Goal: Information Seeking & Learning: Find specific fact

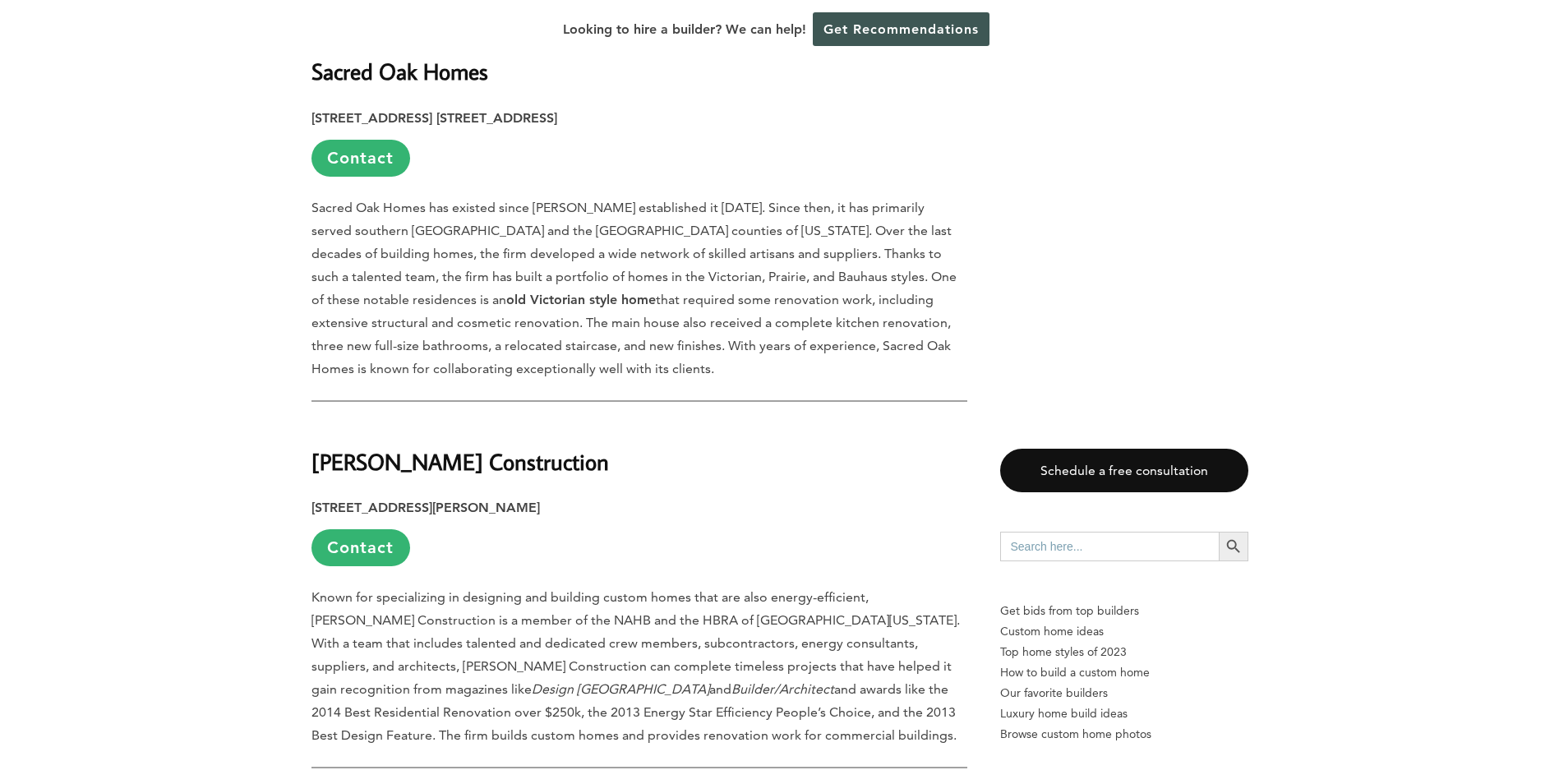
scroll to position [4028, 0]
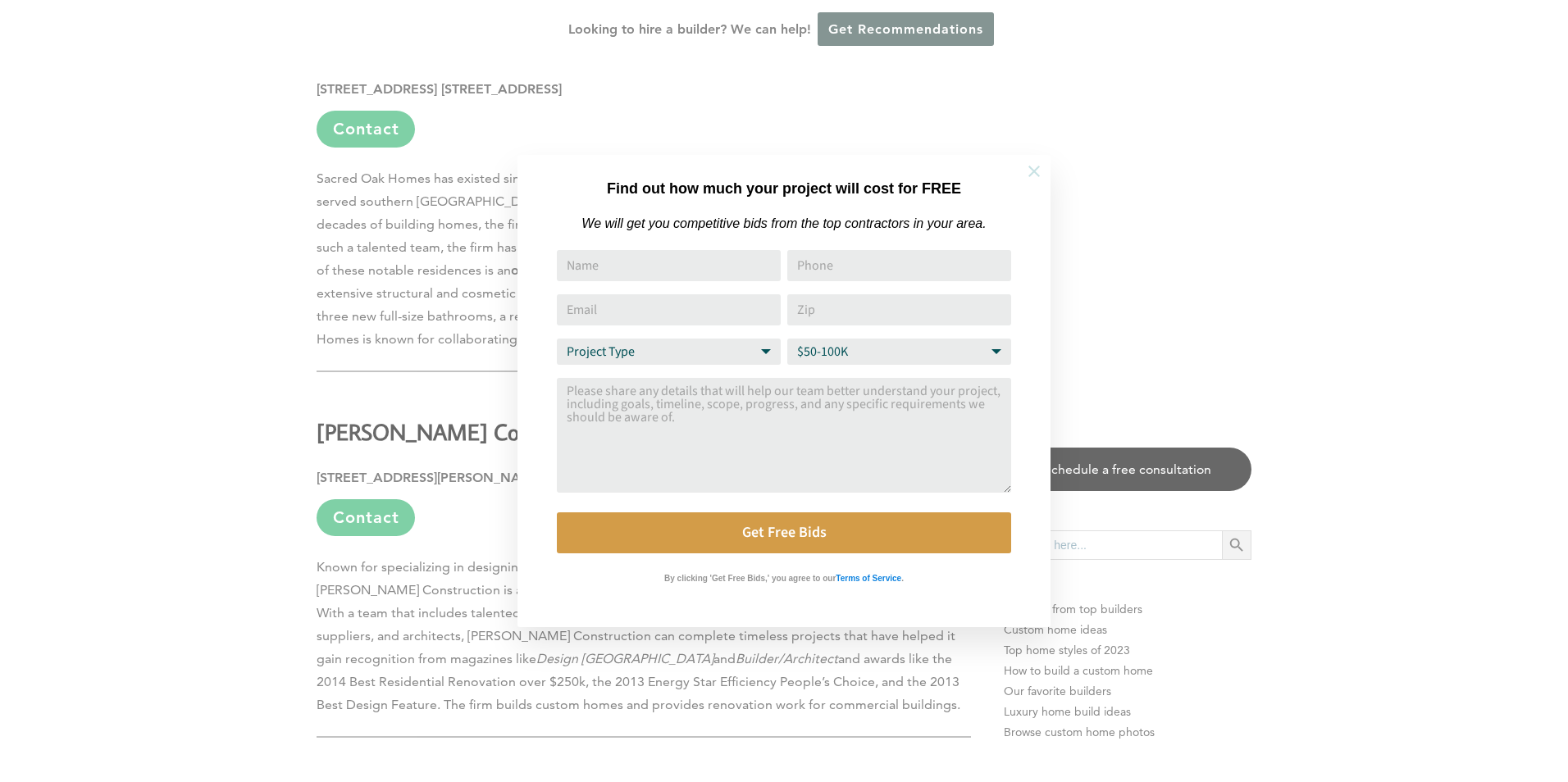
click at [1035, 161] on button at bounding box center [1034, 171] width 58 height 58
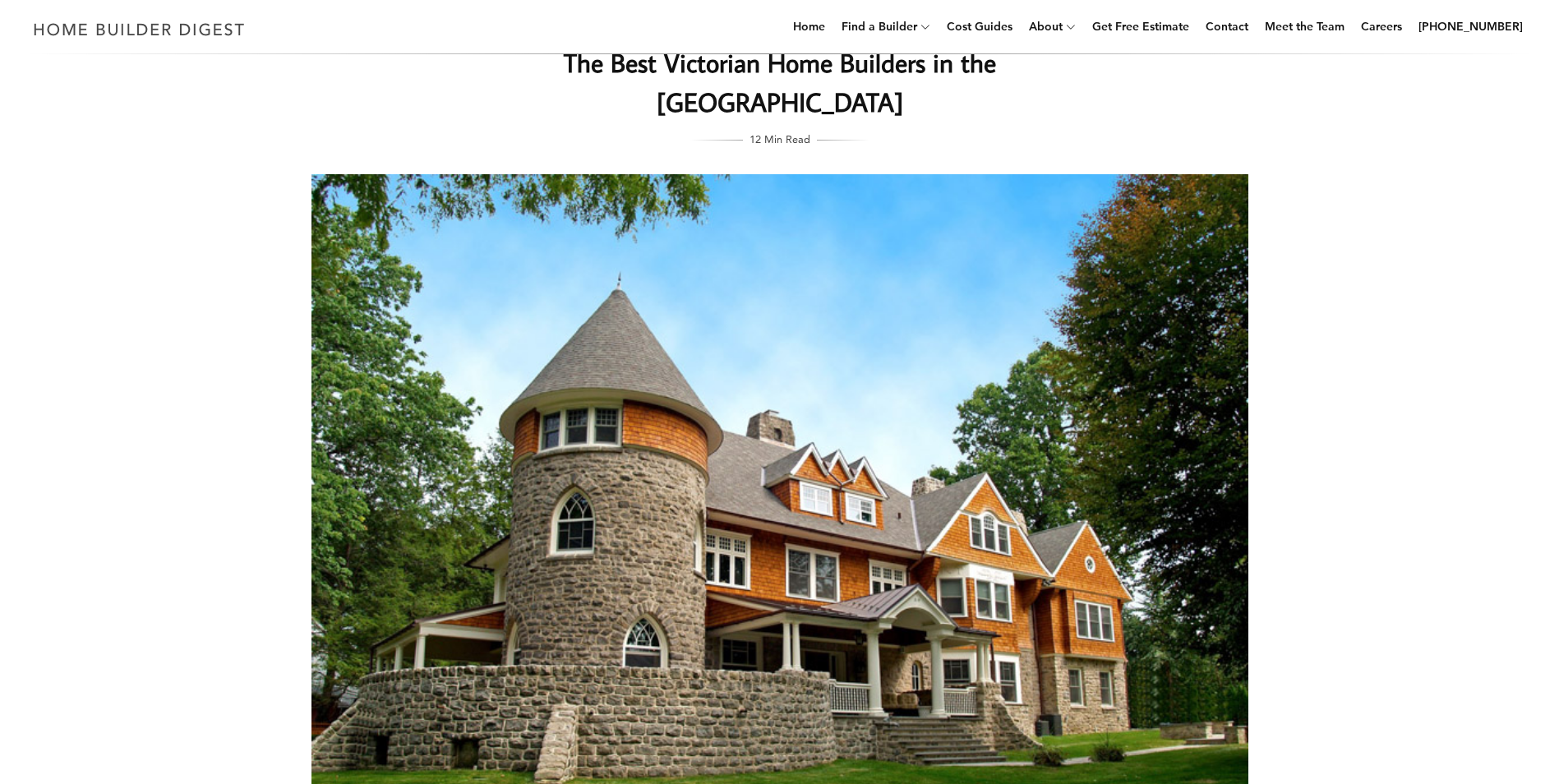
scroll to position [0, 0]
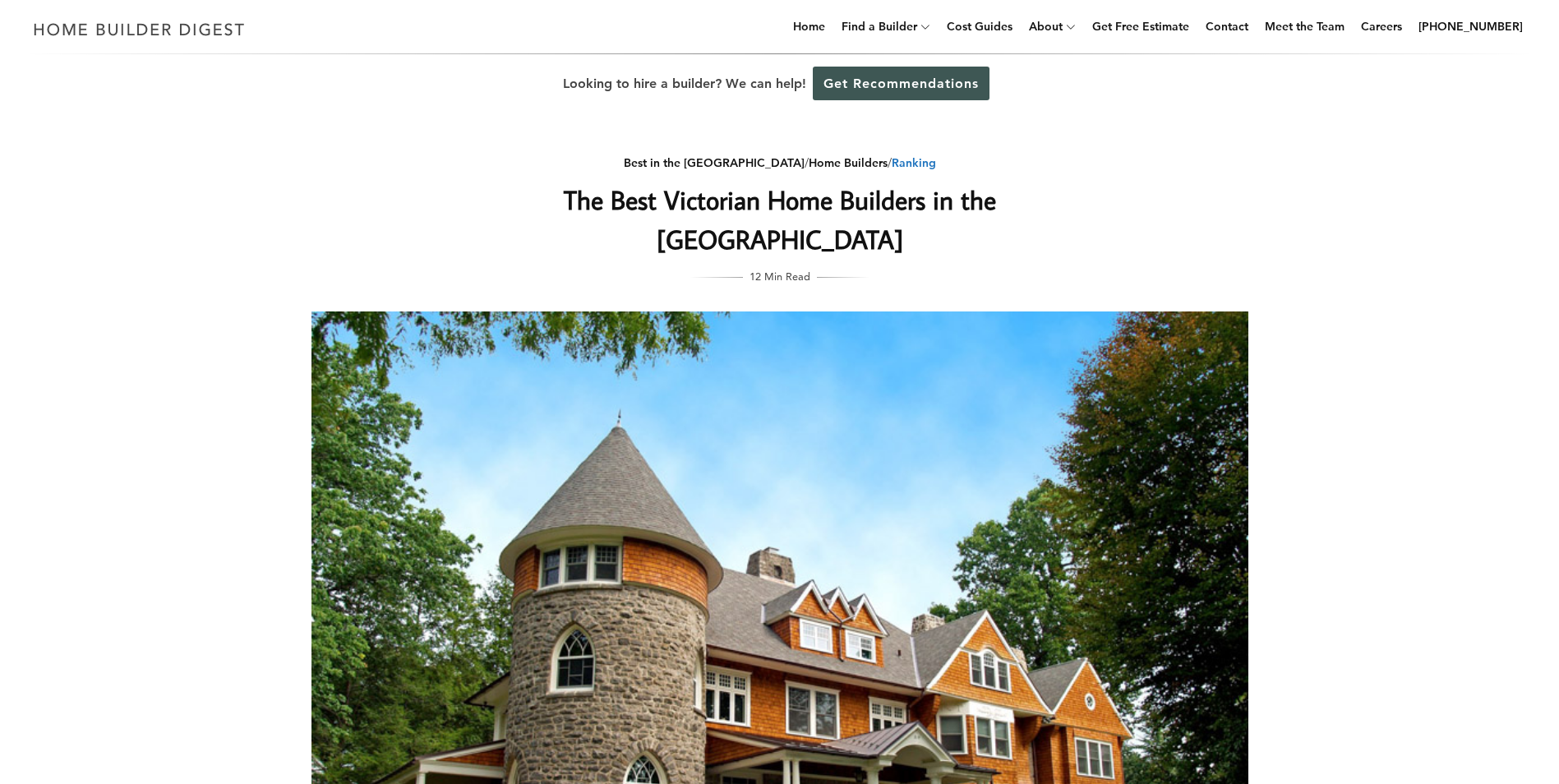
click at [892, 160] on link "Ranking" at bounding box center [914, 163] width 44 height 15
click at [809, 165] on link "Home Builders" at bounding box center [849, 163] width 79 height 15
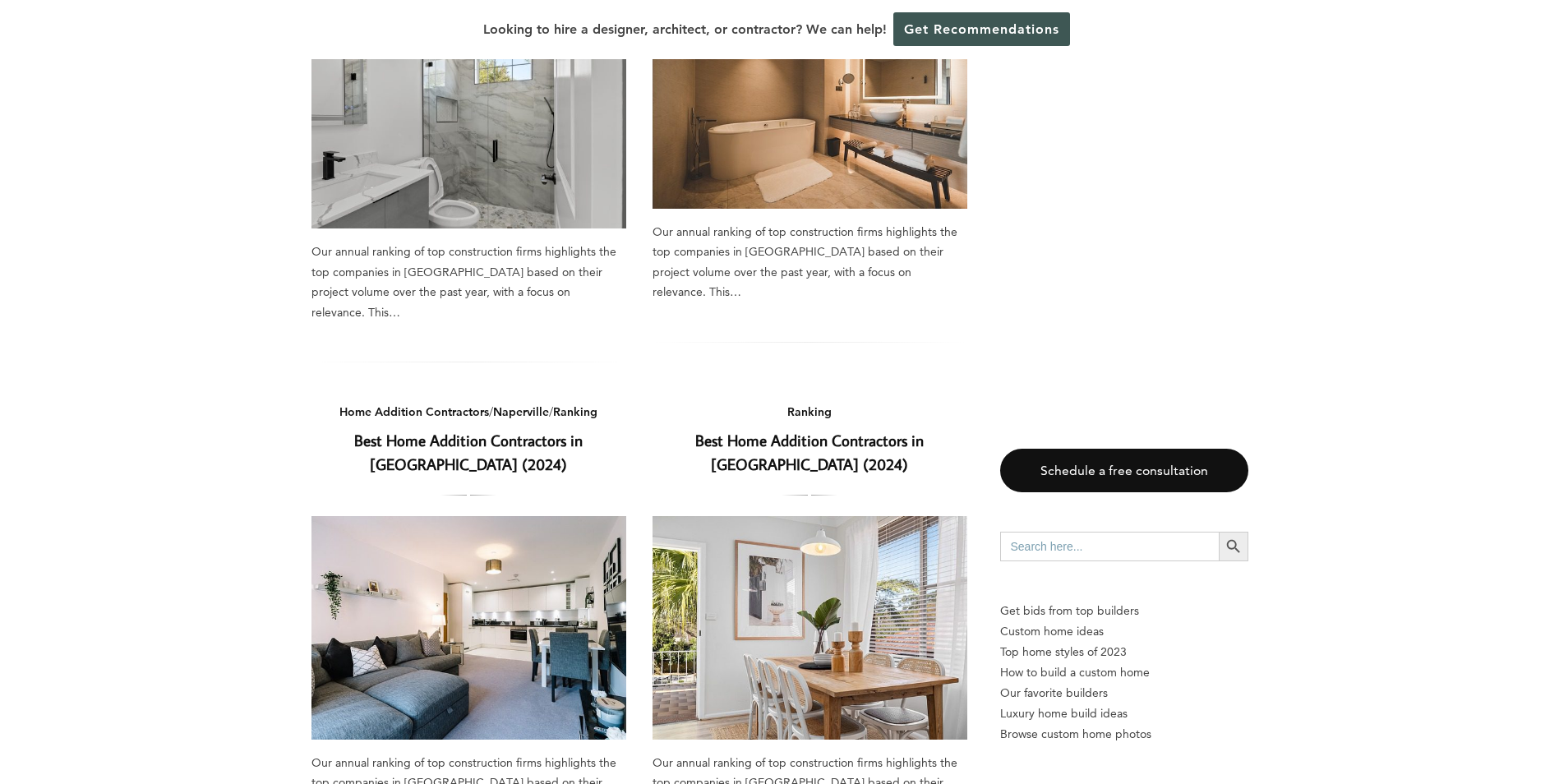
scroll to position [986, 0]
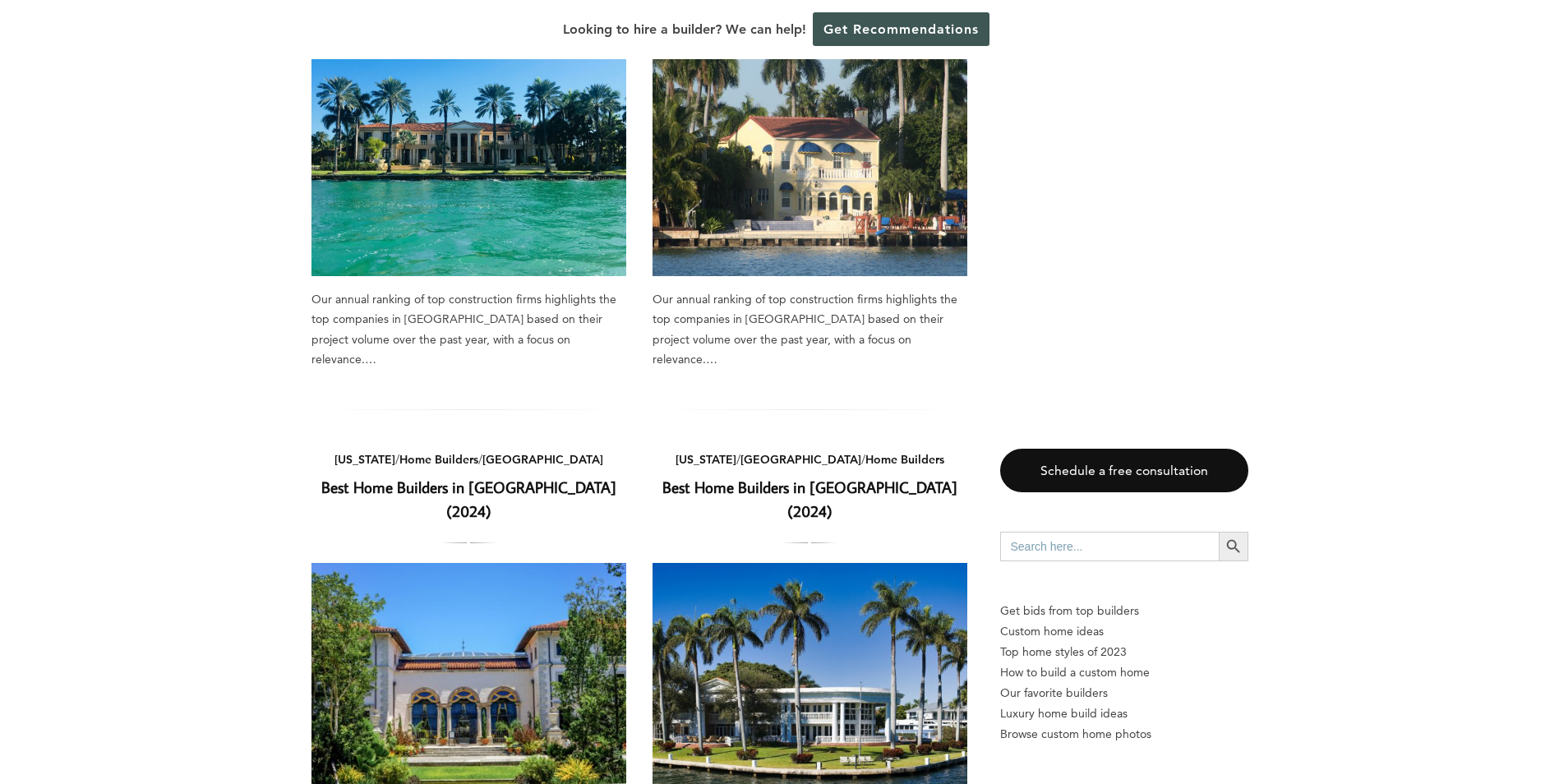
scroll to position [50, 0]
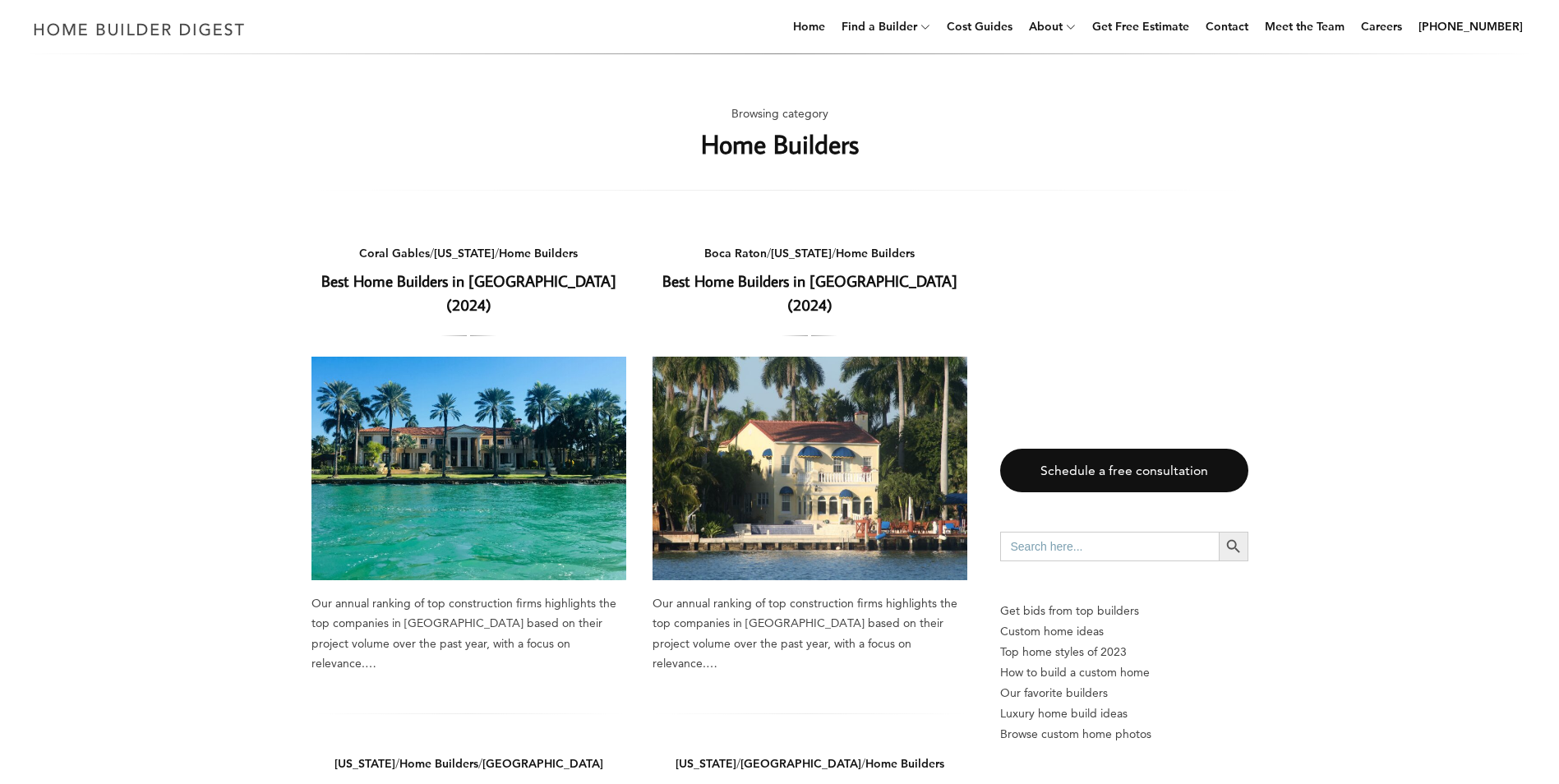
click at [1100, 548] on input "Search for:" at bounding box center [1110, 547] width 219 height 29
type input "japanese"
click at [1219, 532] on button "Search Button" at bounding box center [1234, 547] width 29 height 29
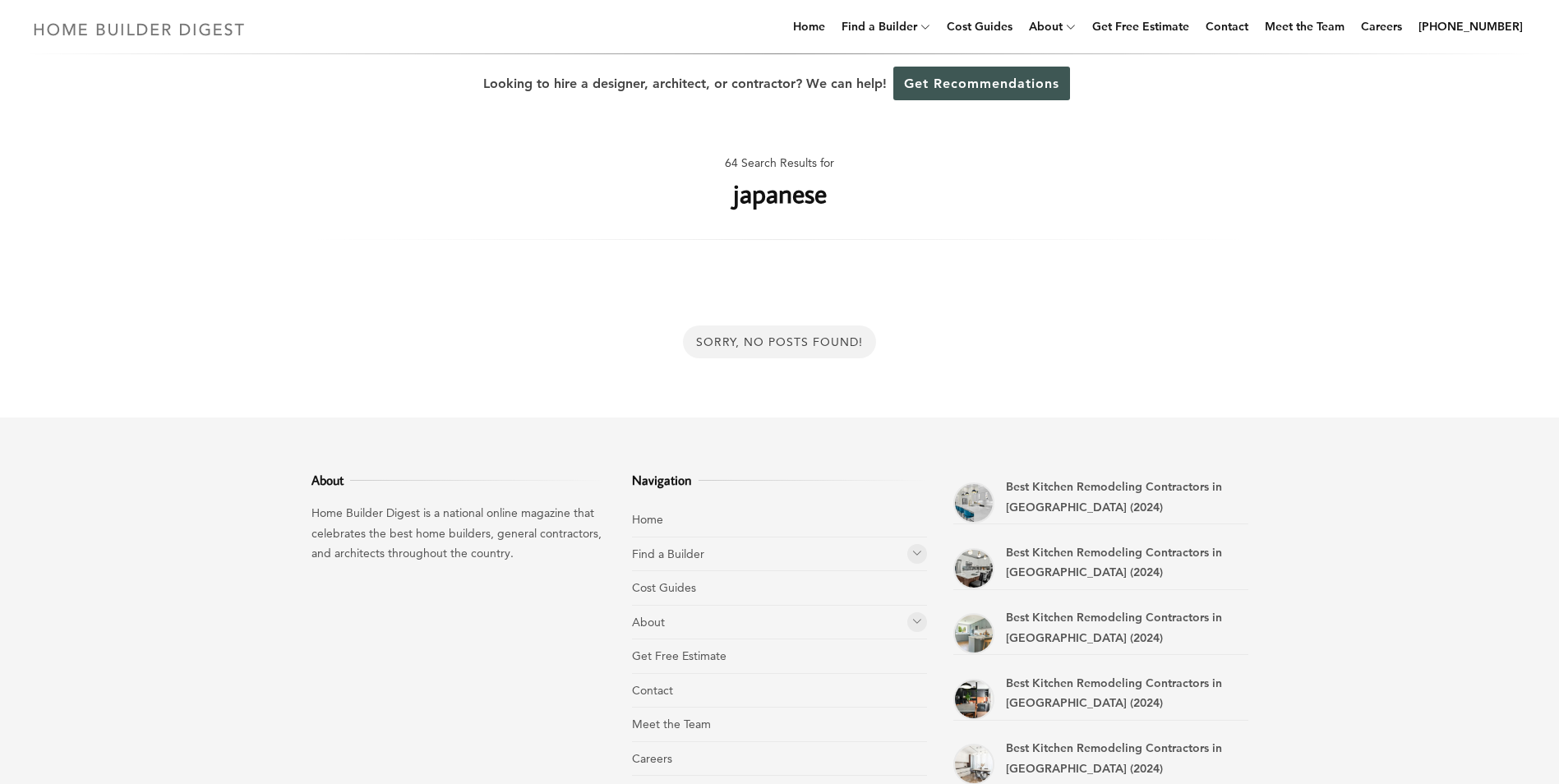
click at [192, 27] on img at bounding box center [140, 29] width 226 height 32
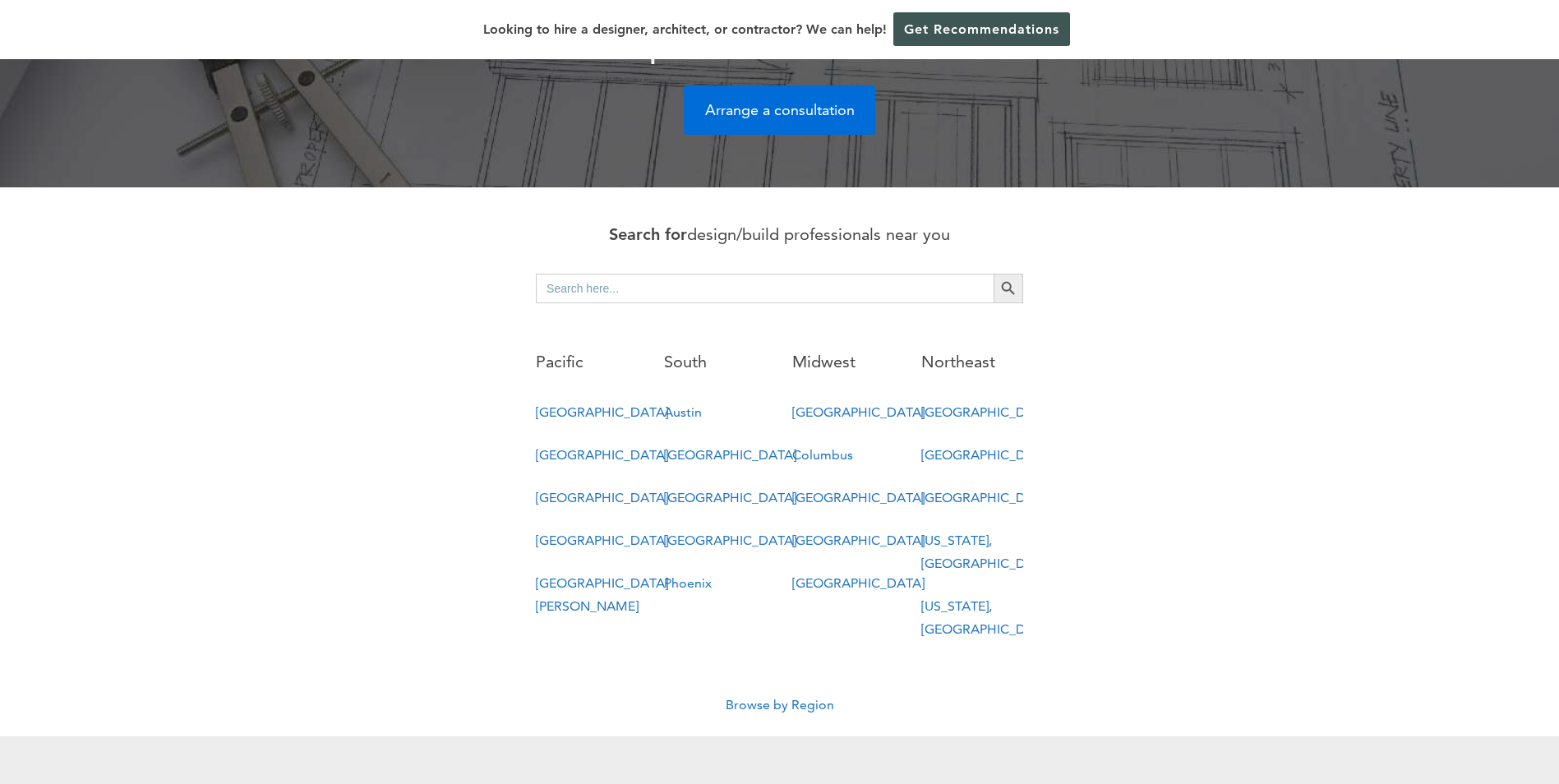
scroll to position [740, 0]
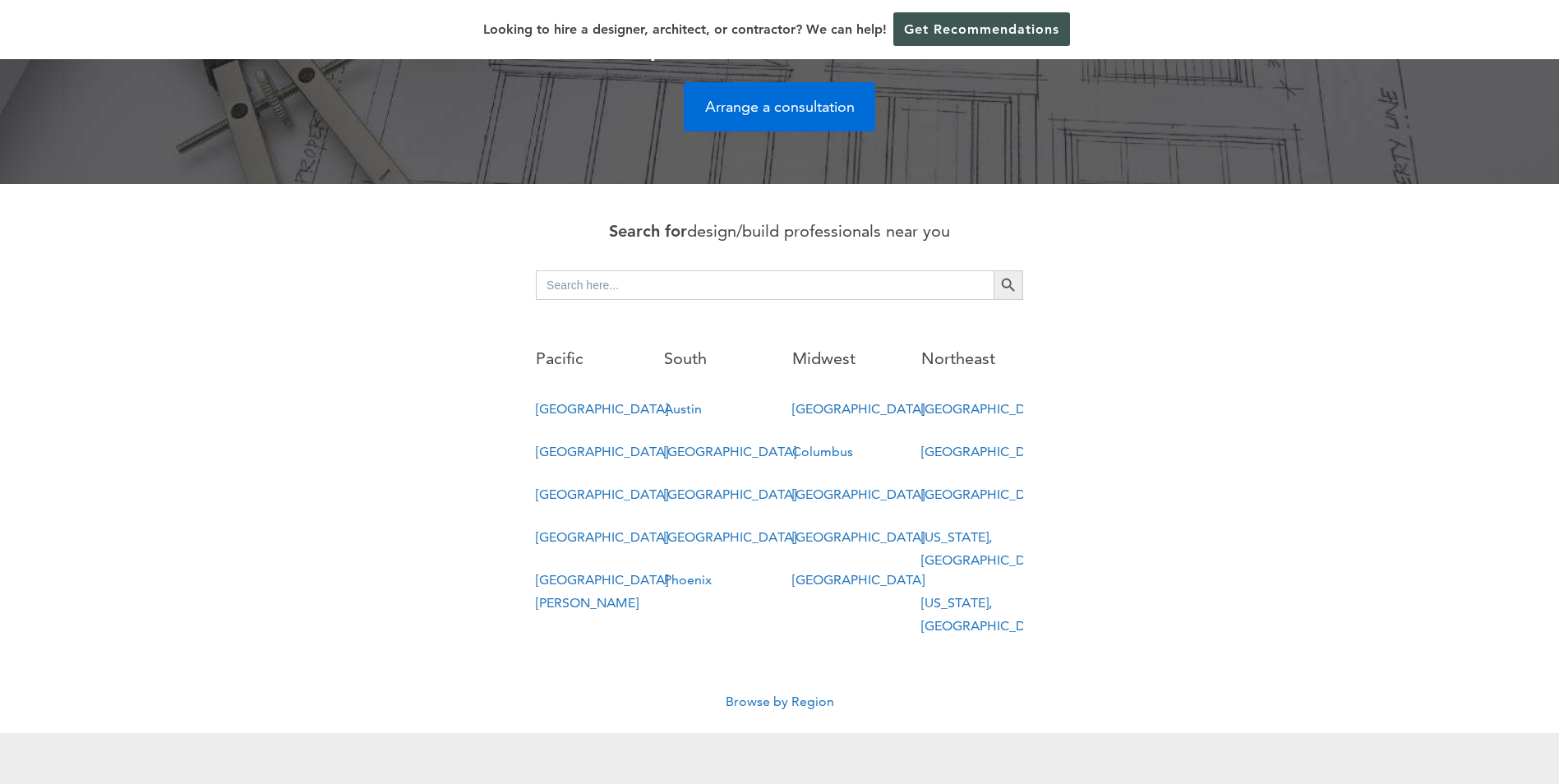
click at [604, 271] on input "Search for:" at bounding box center [765, 285] width 458 height 29
type input "japanese"
click at [994, 271] on button "Search Button" at bounding box center [1009, 285] width 29 height 29
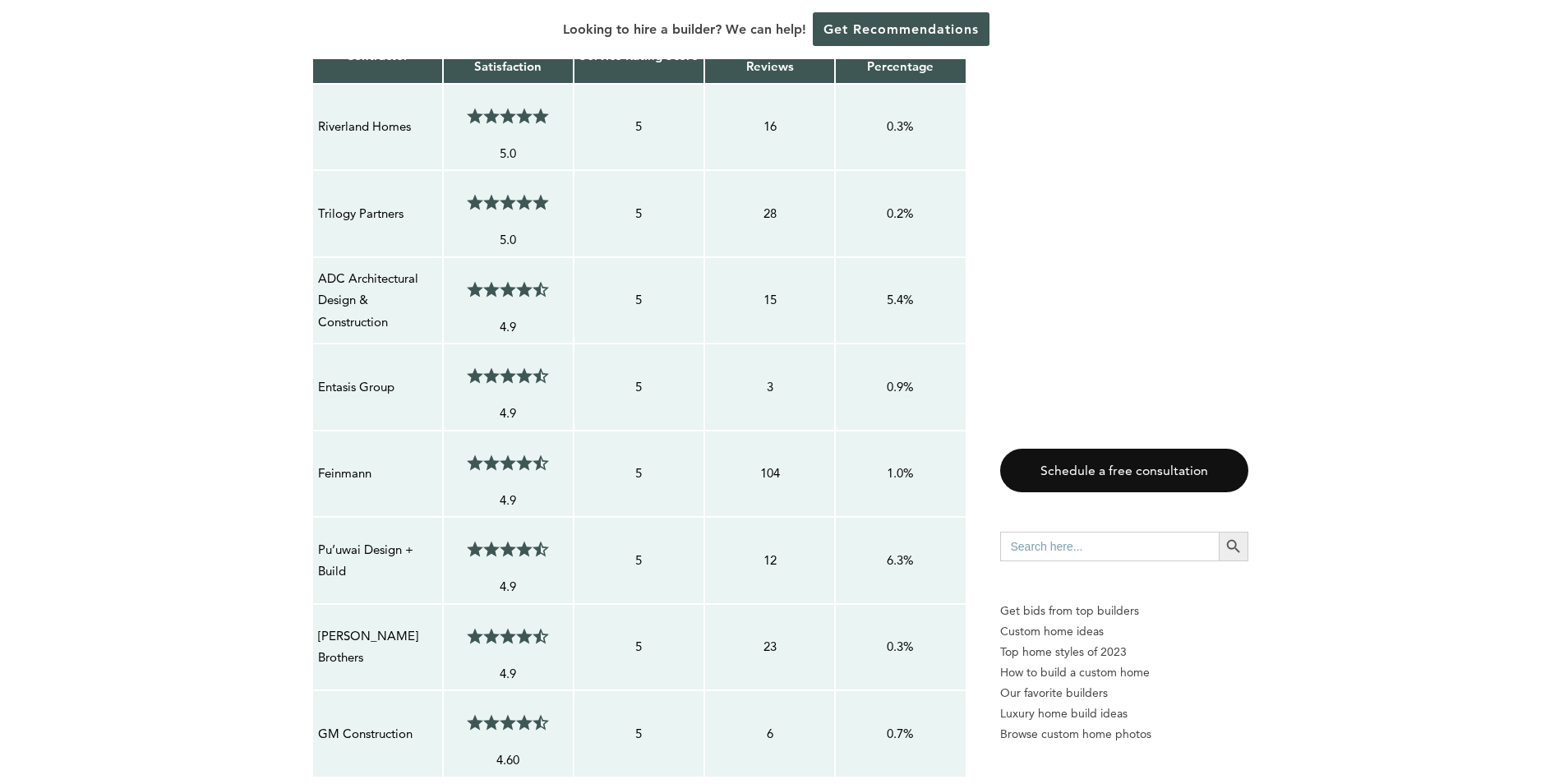
scroll to position [1315, 0]
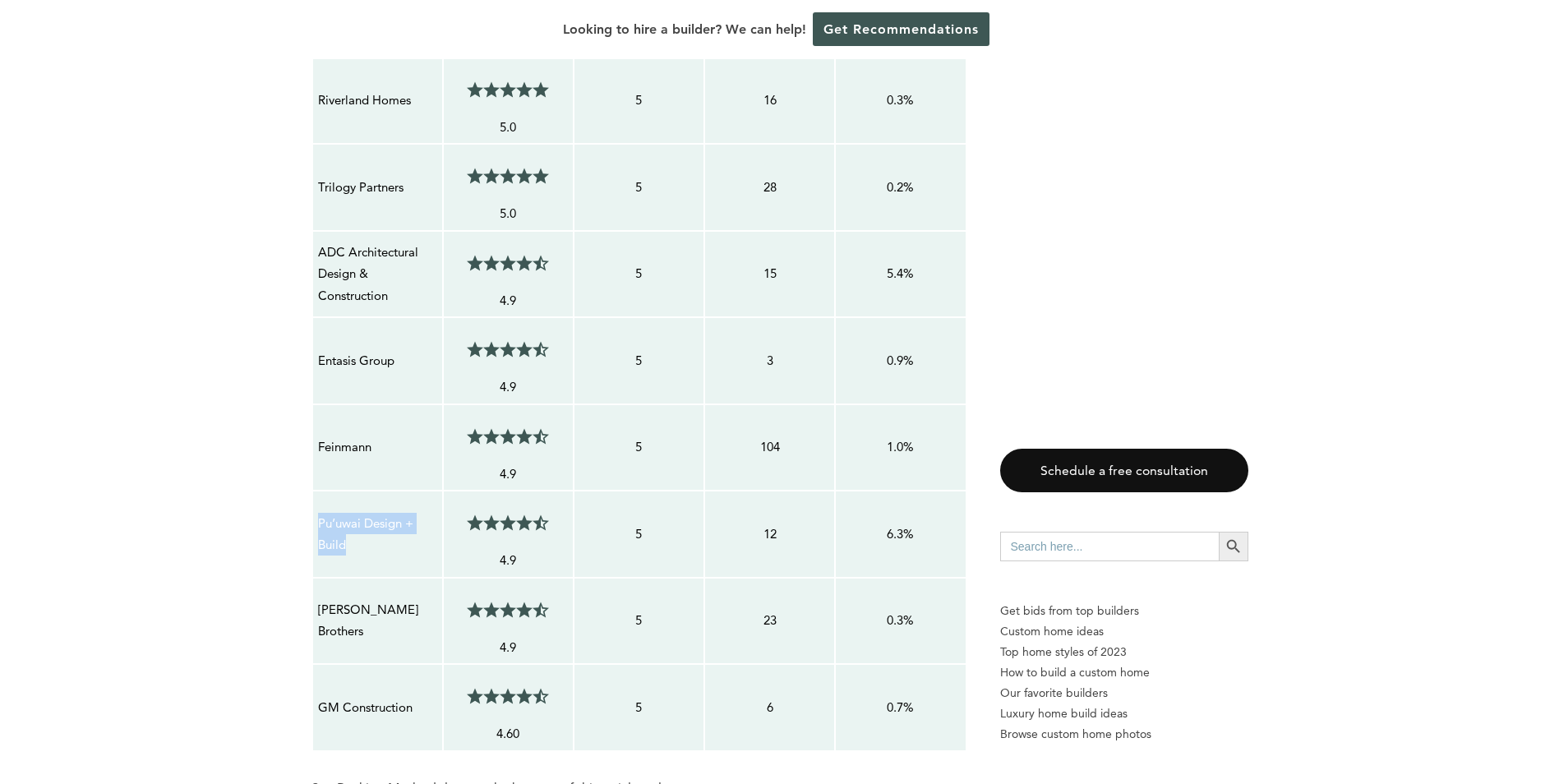
drag, startPoint x: 359, startPoint y: 499, endPoint x: 317, endPoint y: 476, distance: 47.9
click at [318, 512] on div "Pu’uwai Design + Build" at bounding box center [377, 534] width 121 height 45
copy p "Pu’uwai Design + Build"
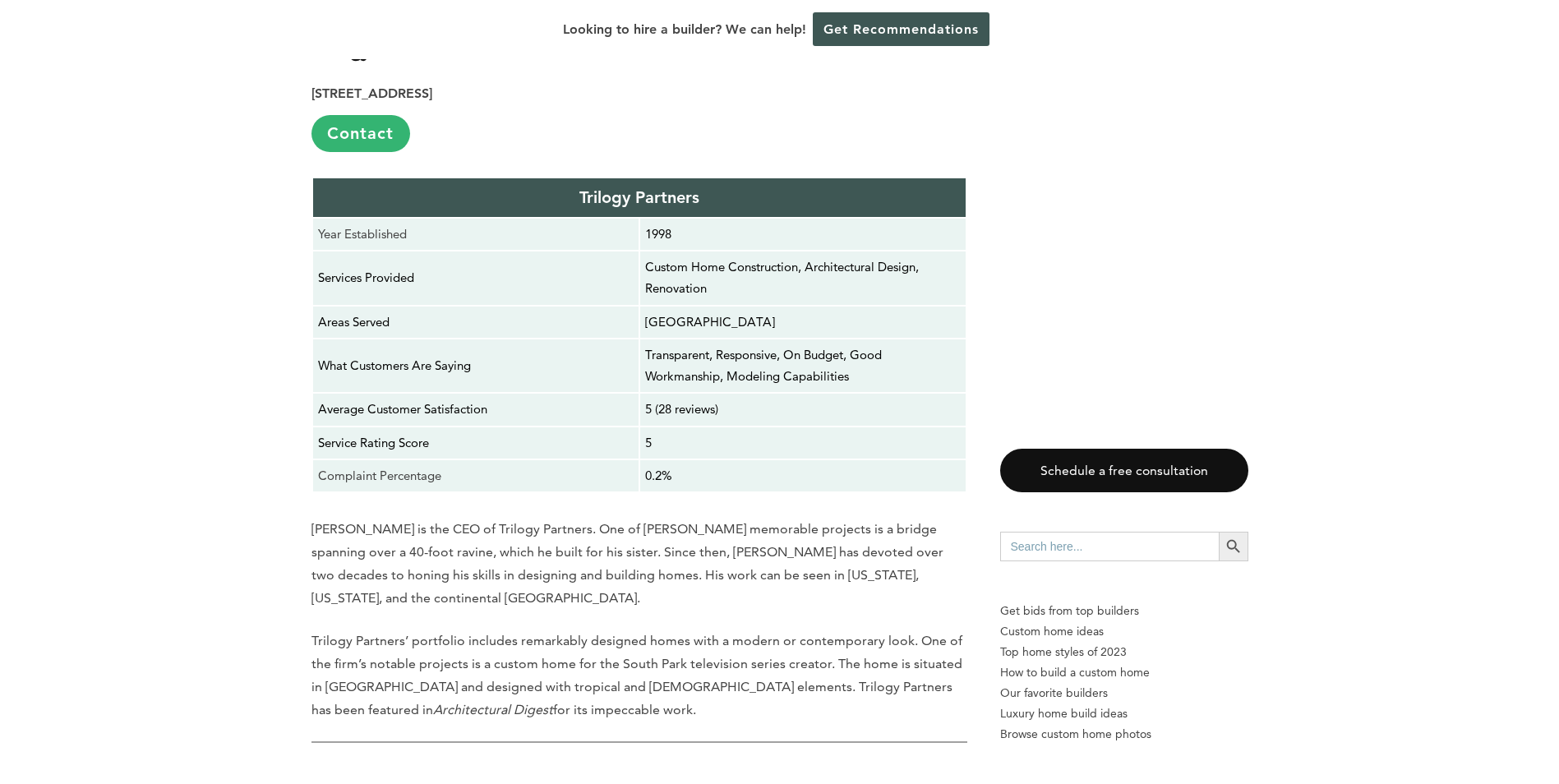
scroll to position [3041, 0]
